Goal: Information Seeking & Learning: Learn about a topic

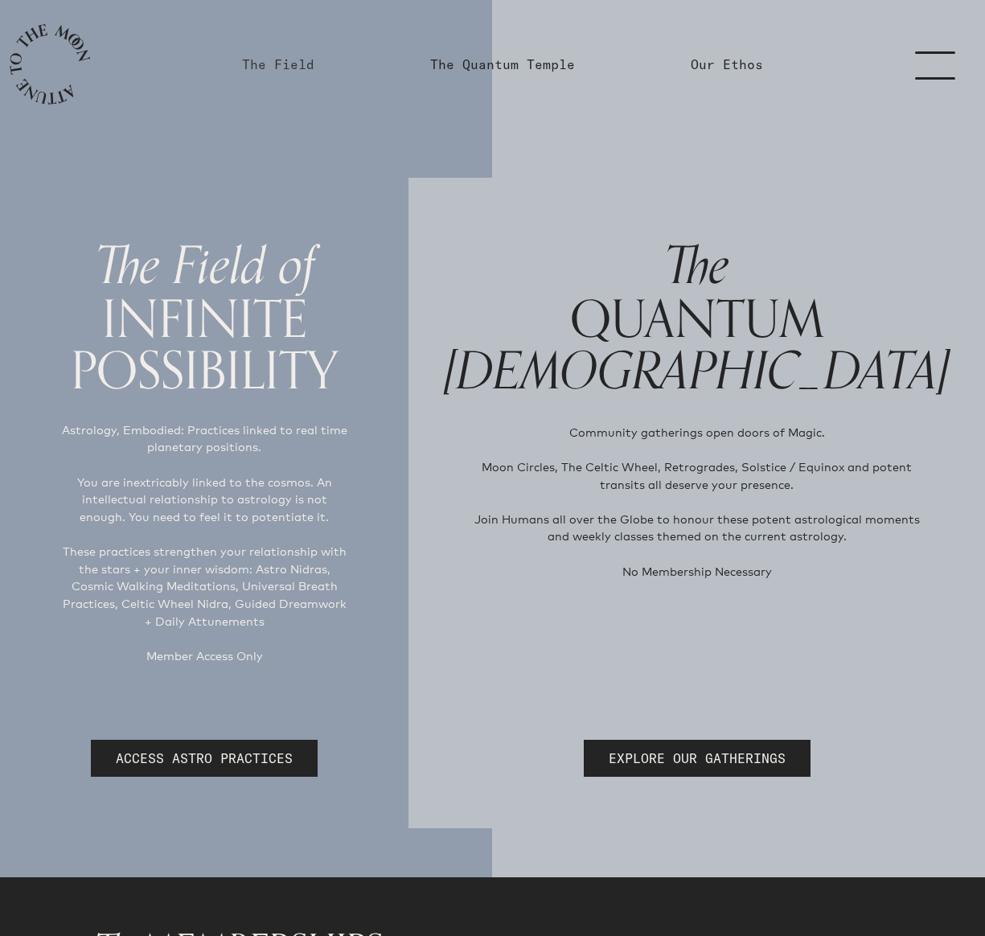
click at [297, 59] on link "The Field" at bounding box center [278, 64] width 72 height 19
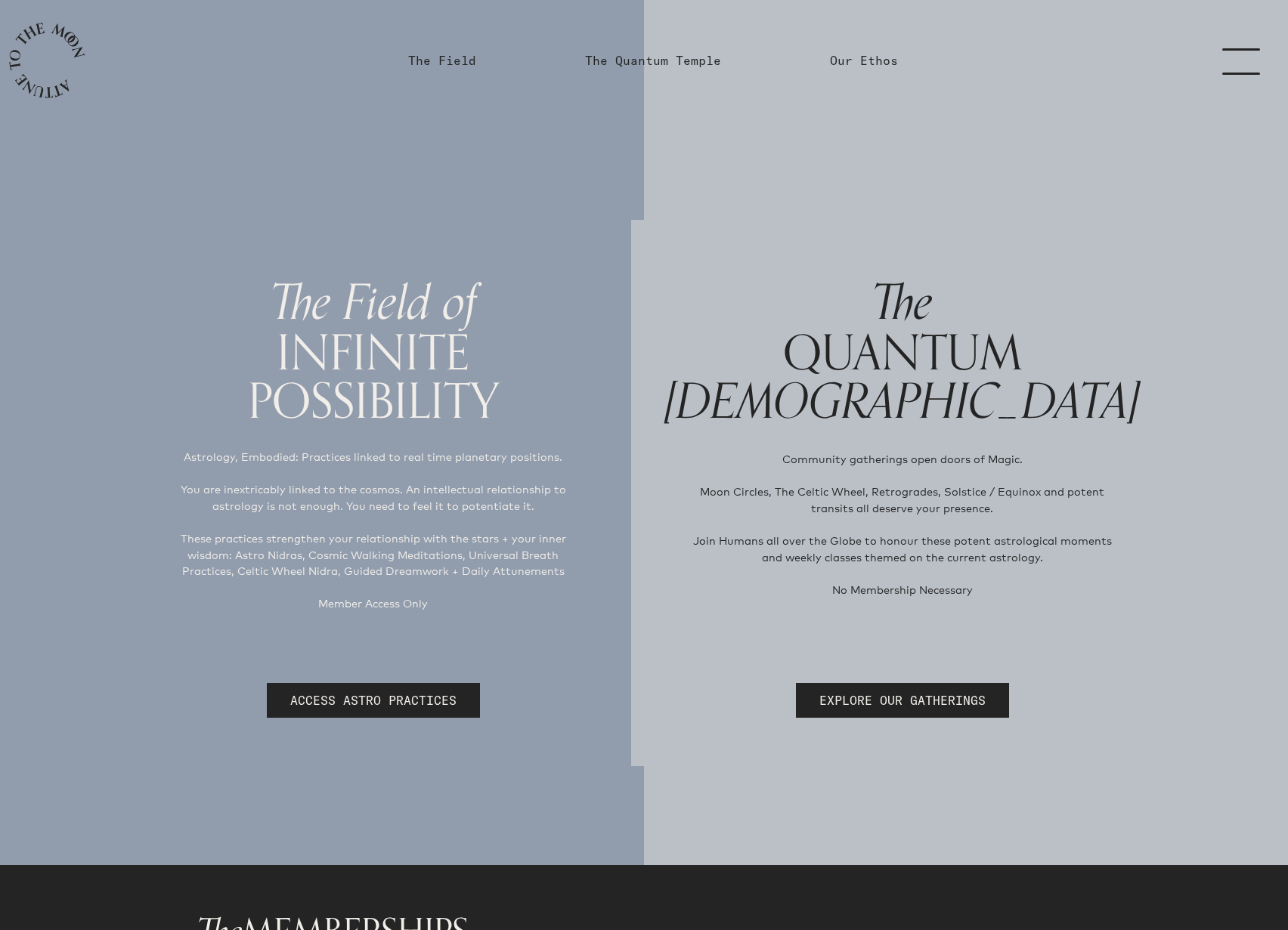
click at [925, 400] on h1 "The QUANTUM Temple" at bounding box center [903, 352] width 476 height 150
click at [417, 702] on link "ACCESS ASTRO PRACTICES" at bounding box center [373, 701] width 213 height 35
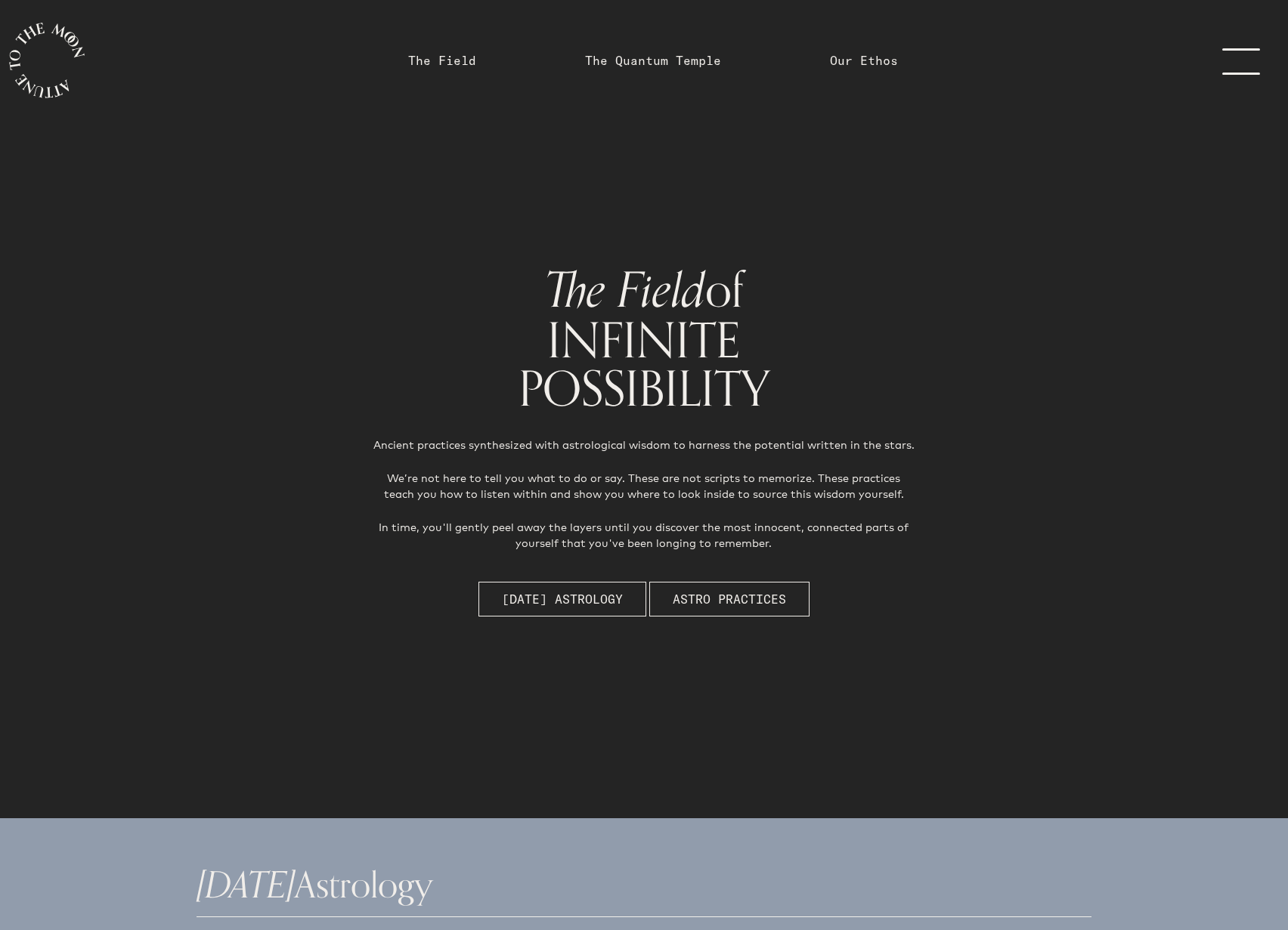
click at [925, 66] on link "menu" at bounding box center [1249, 60] width 75 height 121
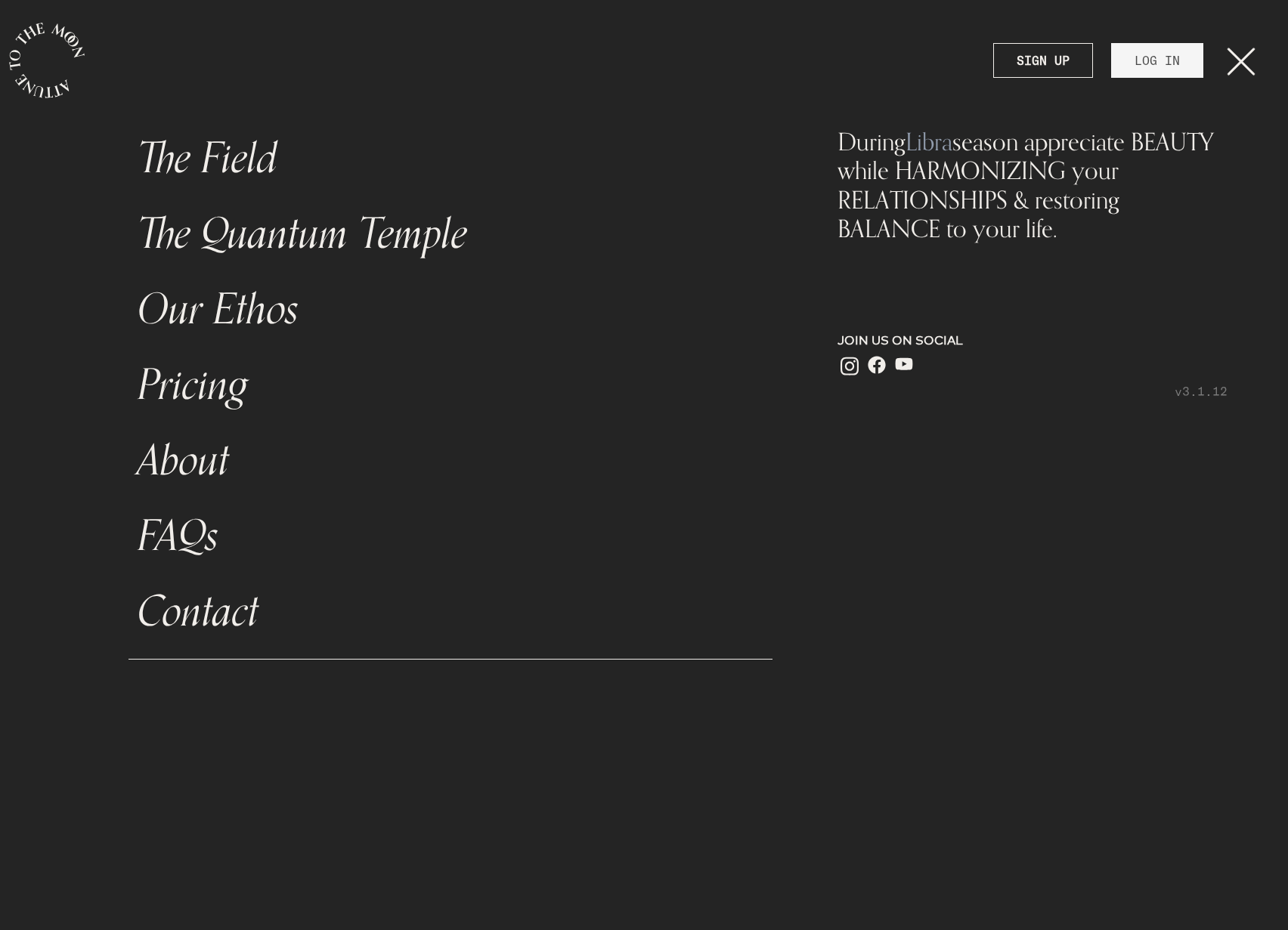
click at [203, 373] on link "Pricing" at bounding box center [450, 386] width 644 height 75
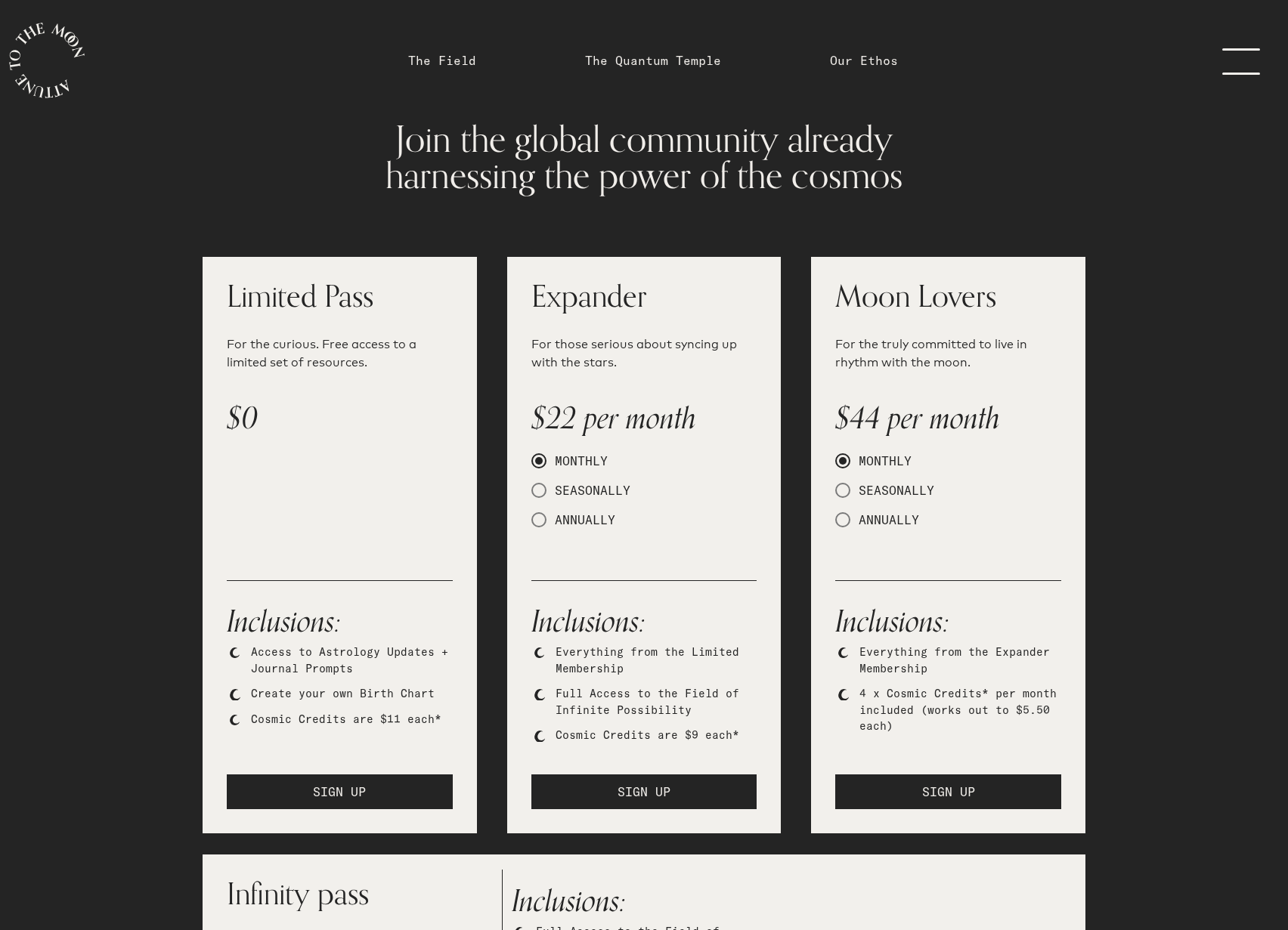
click at [925, 71] on link "menu" at bounding box center [1249, 60] width 75 height 121
